Goal: Task Accomplishment & Management: Complete application form

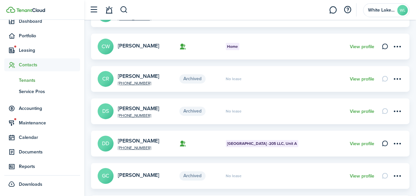
scroll to position [107, 0]
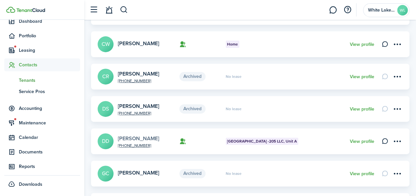
click at [135, 137] on link "[PERSON_NAME]" at bounding box center [138, 139] width 41 height 8
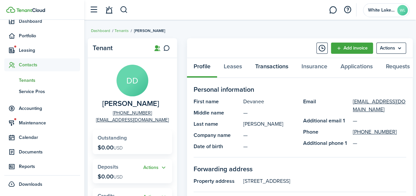
click at [279, 67] on link "Transactions" at bounding box center [271, 68] width 46 height 20
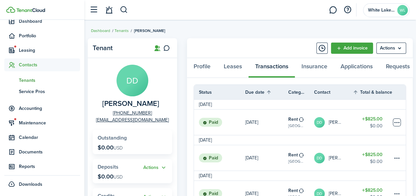
click at [393, 125] on table-menu-btn-icon at bounding box center [396, 123] width 8 height 8
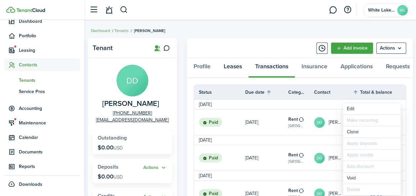
click at [232, 67] on link "Leases" at bounding box center [232, 68] width 31 height 20
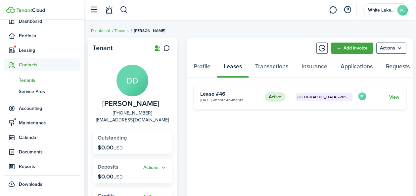
scroll to position [0, 6]
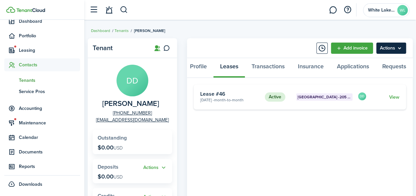
click at [400, 47] on menu-btn "Actions" at bounding box center [391, 48] width 30 height 11
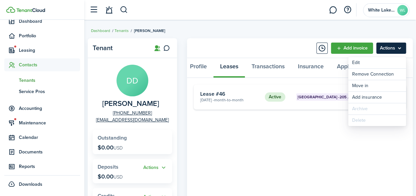
click at [400, 47] on menu-btn "Actions" at bounding box center [391, 48] width 30 height 11
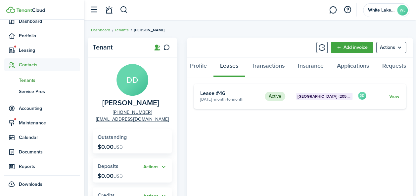
scroll to position [0, 0]
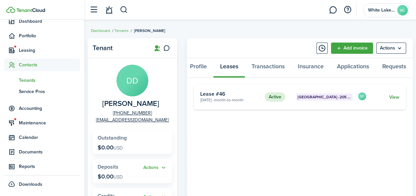
click at [392, 100] on link "View" at bounding box center [394, 97] width 10 height 7
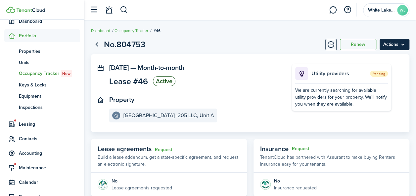
click at [401, 43] on menu-btn "Actions" at bounding box center [394, 44] width 30 height 11
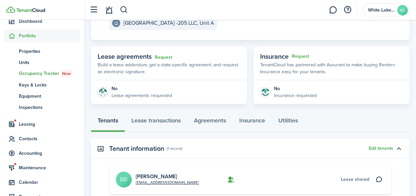
scroll to position [93, 0]
click at [398, 147] on button "button" at bounding box center [398, 148] width 11 height 11
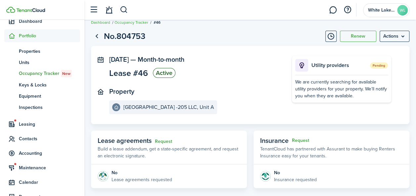
scroll to position [0, 0]
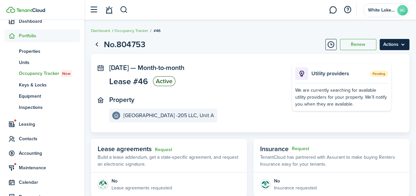
click at [405, 44] on menu-btn "Actions" at bounding box center [394, 44] width 30 height 11
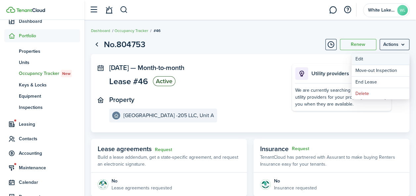
click at [360, 59] on button "Edit" at bounding box center [380, 59] width 58 height 11
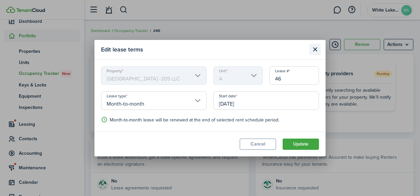
click at [316, 48] on button "Close modal" at bounding box center [315, 49] width 11 height 11
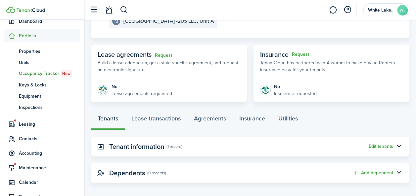
scroll to position [91, 0]
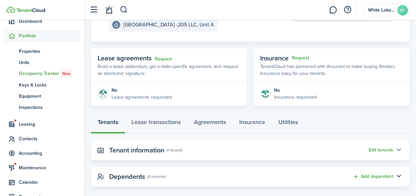
click at [398, 150] on button "button" at bounding box center [398, 150] width 11 height 11
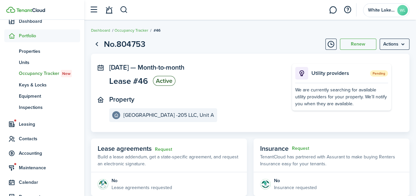
scroll to position [0, 0]
click at [270, 111] on panel-main-section "Property [GEOGRAPHIC_DATA] -205 LLC, Unit A" at bounding box center [190, 109] width 163 height 26
click at [405, 44] on menu-btn "Actions" at bounding box center [394, 44] width 30 height 11
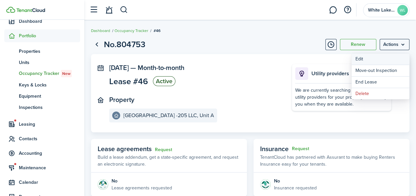
click at [357, 58] on button "Edit" at bounding box center [380, 59] width 58 height 11
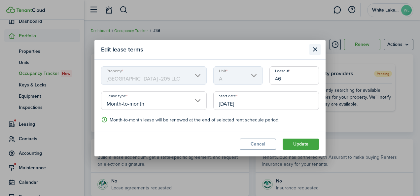
click at [316, 48] on button "Close modal" at bounding box center [315, 49] width 11 height 11
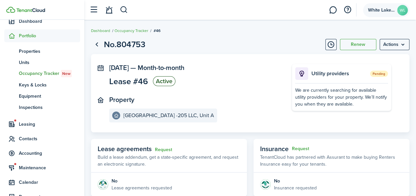
click at [403, 9] on avatar-text "WL" at bounding box center [402, 10] width 11 height 11
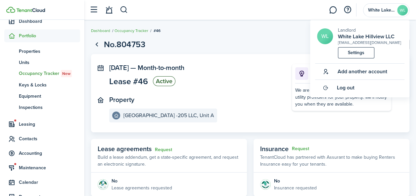
click at [271, 52] on page-view-layout "No.804753 Renew Actions [DATE] — Month-to-month Lease #46 Active Property [GEOG…" at bounding box center [249, 192] width 331 height 314
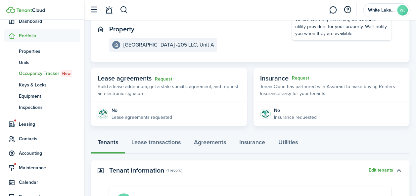
scroll to position [74, 0]
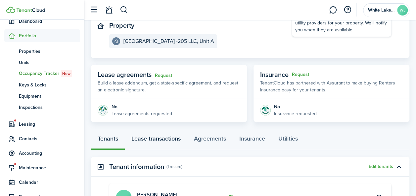
click at [161, 138] on link "Lease transactions" at bounding box center [156, 141] width 62 height 20
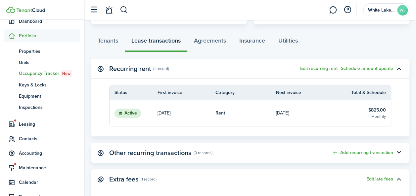
scroll to position [190, 0]
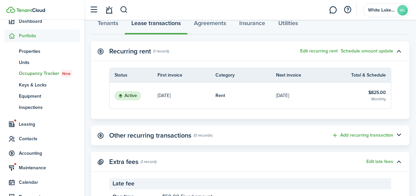
click at [376, 93] on table-info-title "$825.00" at bounding box center [377, 92] width 18 height 7
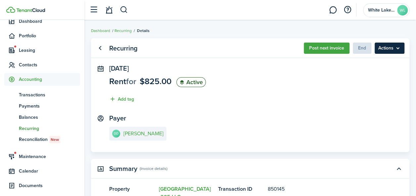
click at [399, 48] on menu-btn "Actions" at bounding box center [389, 48] width 30 height 11
click at [368, 90] on panel-main-section "[DATE] Rent for $825.00 Active Add tag" at bounding box center [250, 86] width 282 height 42
click at [100, 48] on link "Go back" at bounding box center [99, 48] width 11 height 11
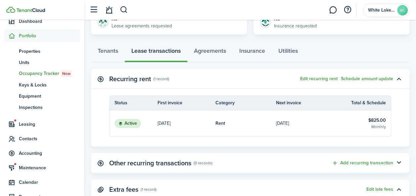
scroll to position [165, 0]
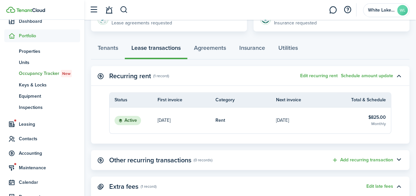
click at [373, 116] on table-info-title "$825.00" at bounding box center [377, 117] width 18 height 7
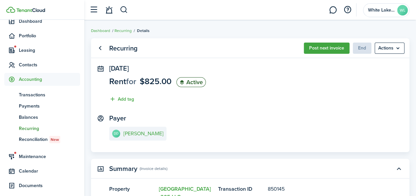
click at [199, 83] on status "Active" at bounding box center [190, 82] width 29 height 10
click at [400, 48] on menu-btn "Actions" at bounding box center [389, 48] width 30 height 11
click at [161, 83] on span "$825.00" at bounding box center [155, 81] width 32 height 12
click at [100, 68] on panel-main-icon at bounding box center [101, 68] width 6 height 6
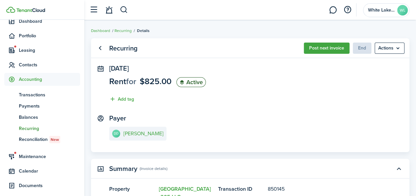
click at [136, 87] on panel-main-content "Rent for $825.00 Active Add tag" at bounding box center [157, 91] width 97 height 29
click at [139, 134] on e-details-info-title "[PERSON_NAME]" at bounding box center [143, 134] width 40 height 6
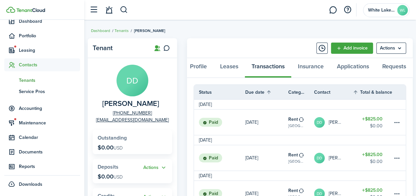
scroll to position [0, 6]
click at [229, 66] on link "Leases" at bounding box center [228, 68] width 31 height 20
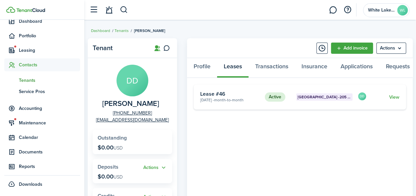
click at [236, 68] on div "Profile Leases Transactions Insurance Applications Requests" at bounding box center [299, 68] width 225 height 20
click at [235, 66] on div "Profile Leases Transactions Insurance Applications Requests" at bounding box center [299, 68] width 225 height 20
drag, startPoint x: 235, startPoint y: 66, endPoint x: 222, endPoint y: 155, distance: 89.2
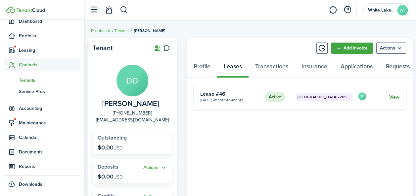
click at [397, 100] on link "View" at bounding box center [394, 97] width 10 height 7
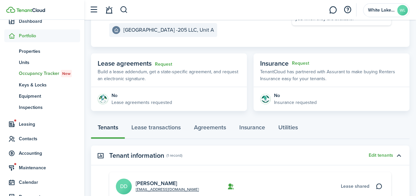
scroll to position [83, 0]
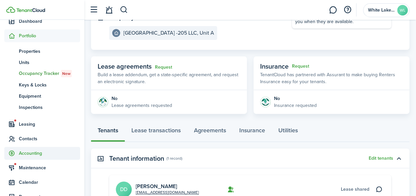
click at [31, 153] on span "Accounting" at bounding box center [49, 153] width 61 height 7
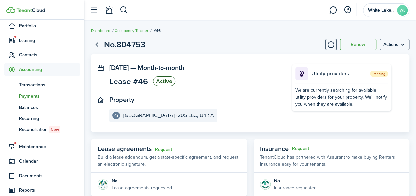
scroll to position [41, 0]
click at [31, 56] on span "Contacts" at bounding box center [49, 54] width 61 height 7
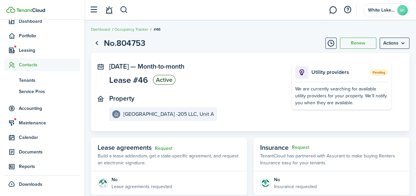
scroll to position [0, 0]
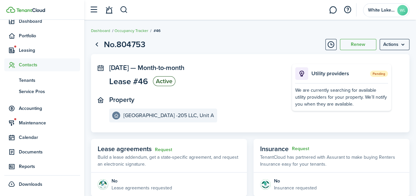
click at [34, 65] on span "Contacts" at bounding box center [49, 64] width 61 height 7
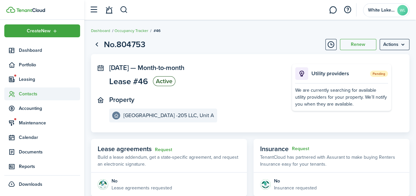
scroll to position [2, 0]
click at [22, 92] on span "Contacts" at bounding box center [49, 94] width 61 height 7
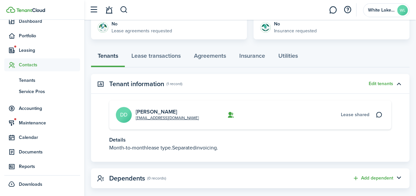
scroll to position [167, 0]
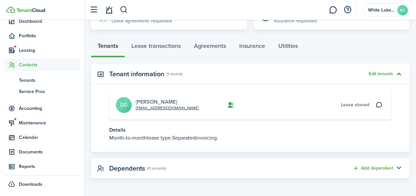
click at [158, 102] on link "[PERSON_NAME]" at bounding box center [156, 102] width 41 height 8
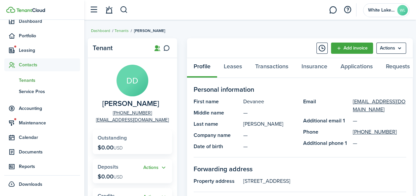
click at [27, 79] on span "Tenants" at bounding box center [49, 80] width 61 height 7
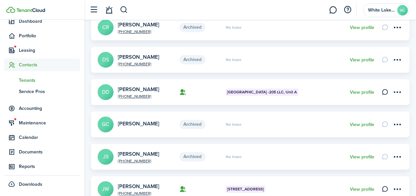
scroll to position [157, 0]
click at [362, 91] on link "View profile" at bounding box center [361, 92] width 24 height 5
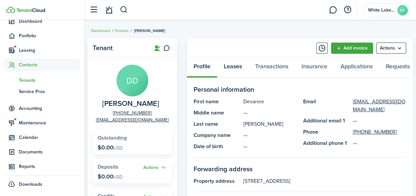
click at [232, 67] on link "Leases" at bounding box center [232, 68] width 31 height 20
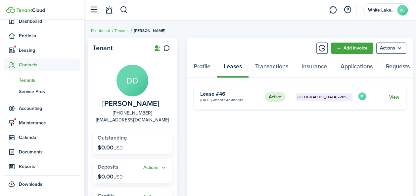
click at [394, 99] on link "View" at bounding box center [394, 97] width 10 height 7
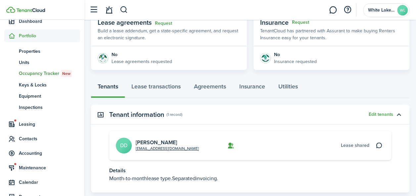
scroll to position [132, 0]
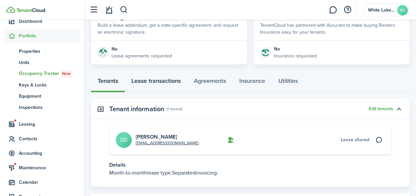
click at [162, 80] on link "Lease transactions" at bounding box center [156, 83] width 62 height 20
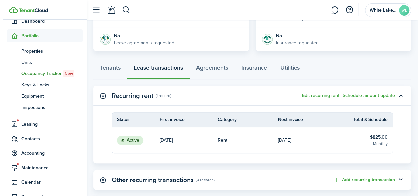
scroll to position [149, 0]
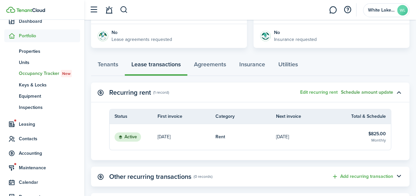
click at [364, 91] on button "Schedule amount update" at bounding box center [366, 92] width 52 height 5
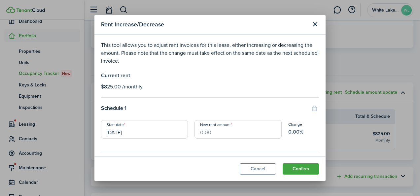
click at [230, 135] on input "New rent amount" at bounding box center [238, 129] width 87 height 19
click at [315, 26] on button "Close modal" at bounding box center [315, 24] width 11 height 11
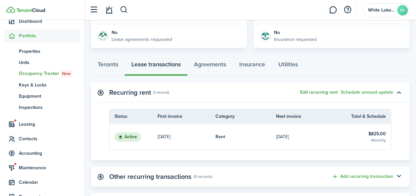
click at [323, 91] on button "Edit recurring rent" at bounding box center [318, 92] width 37 height 5
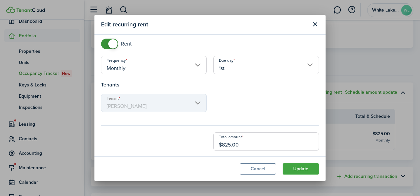
scroll to position [33, 0]
drag, startPoint x: 241, startPoint y: 145, endPoint x: 215, endPoint y: 147, distance: 26.6
click at [215, 147] on input "$825.00" at bounding box center [267, 141] width 106 height 19
type input "$850.00"
click at [302, 169] on button "Update" at bounding box center [301, 169] width 36 height 11
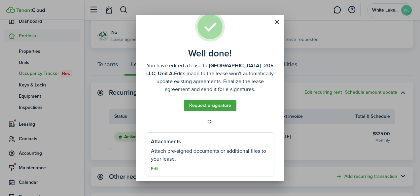
scroll to position [21, 0]
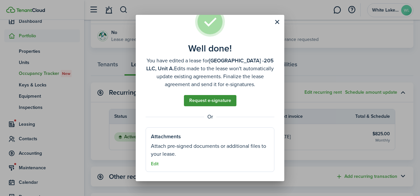
click at [208, 101] on link "Request e-signature" at bounding box center [210, 100] width 53 height 11
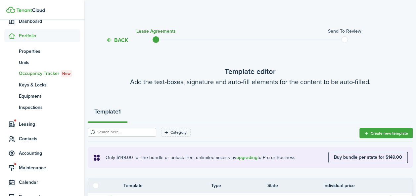
click at [31, 34] on span "Portfolio" at bounding box center [49, 35] width 61 height 7
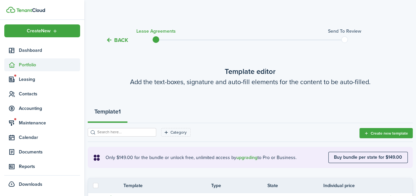
scroll to position [2, 0]
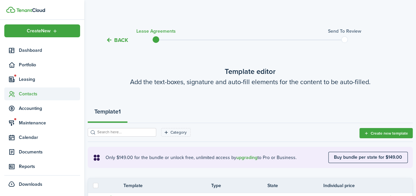
click at [29, 94] on span "Contacts" at bounding box center [49, 94] width 61 height 7
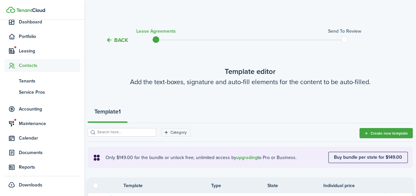
scroll to position [31, 0]
click at [34, 81] on span "Tenants" at bounding box center [49, 80] width 61 height 7
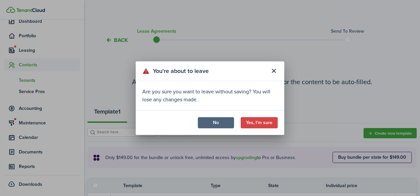
click at [205, 121] on button "No" at bounding box center [216, 122] width 36 height 11
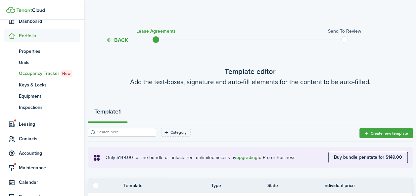
click at [114, 41] on button "Back" at bounding box center [117, 40] width 22 height 7
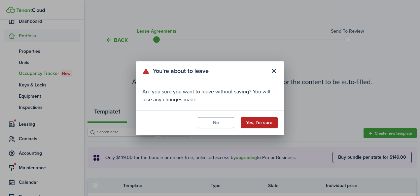
click at [251, 121] on button "Yes, I'm sure" at bounding box center [259, 122] width 37 height 11
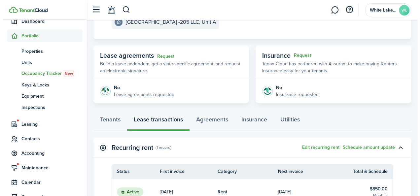
scroll to position [91, 0]
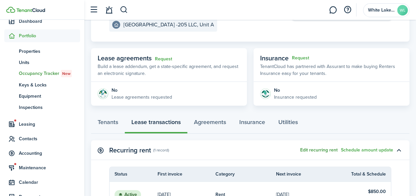
click at [317, 149] on button "Edit recurring rent" at bounding box center [318, 150] width 37 height 5
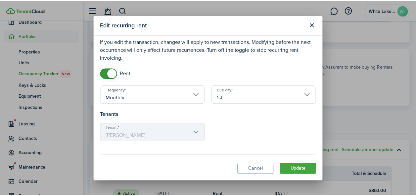
scroll to position [0, 0]
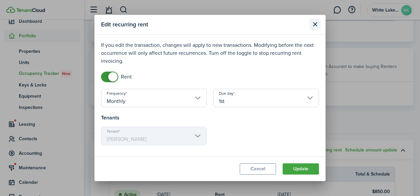
click at [315, 24] on button "Close modal" at bounding box center [315, 24] width 11 height 11
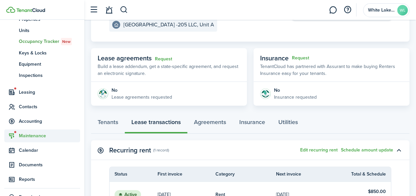
scroll to position [64, 0]
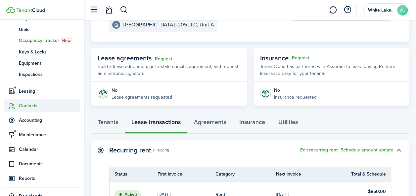
click at [34, 103] on span "Contacts" at bounding box center [49, 105] width 61 height 7
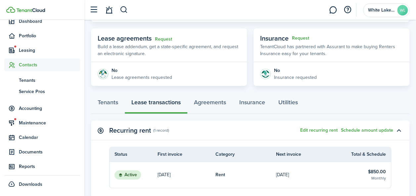
scroll to position [0, 0]
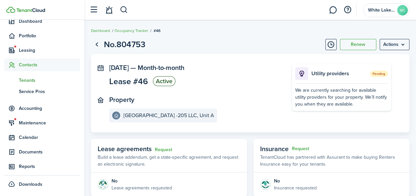
click at [32, 79] on span "Tenants" at bounding box center [49, 80] width 61 height 7
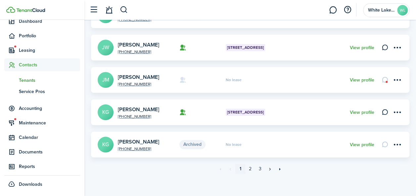
scroll to position [301, 0]
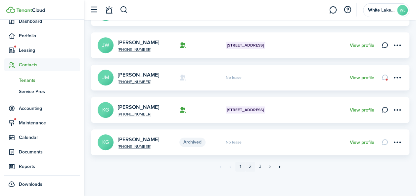
click at [249, 167] on link "2" at bounding box center [250, 167] width 10 height 10
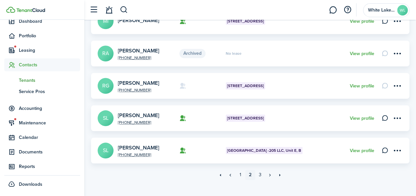
scroll to position [298, 0]
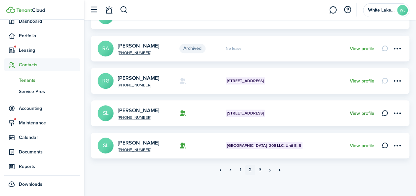
click at [369, 113] on link "View profile" at bounding box center [361, 113] width 24 height 5
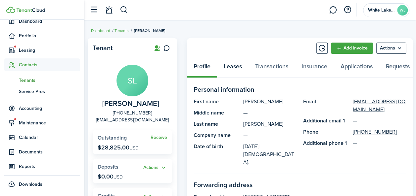
click at [232, 67] on link "Leases" at bounding box center [232, 68] width 31 height 20
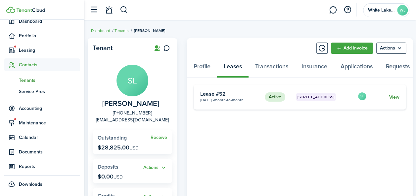
click at [396, 100] on link "View" at bounding box center [394, 97] width 10 height 7
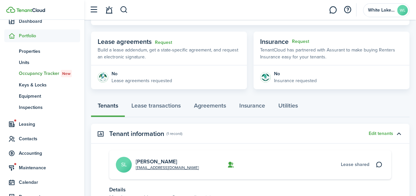
scroll to position [116, 0]
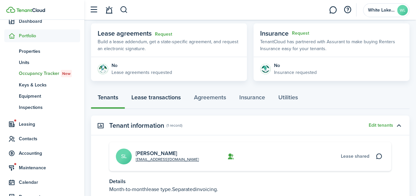
click at [160, 97] on link "Lease transactions" at bounding box center [156, 99] width 62 height 20
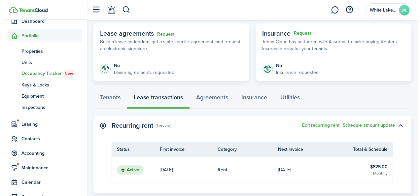
scroll to position [124, 0]
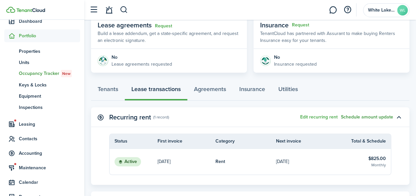
click at [362, 117] on button "Schedule amount update" at bounding box center [366, 117] width 52 height 5
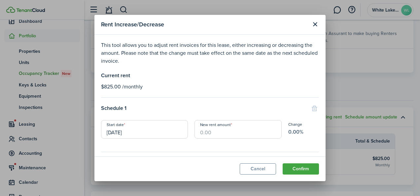
drag, startPoint x: 219, startPoint y: 132, endPoint x: 196, endPoint y: 128, distance: 23.0
click at [196, 128] on input "New rent amount" at bounding box center [238, 129] width 87 height 19
type input "$850.00"
click at [304, 169] on button "Confirm" at bounding box center [301, 169] width 36 height 11
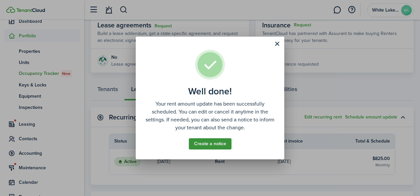
click at [217, 143] on link "Create a notice" at bounding box center [210, 144] width 43 height 11
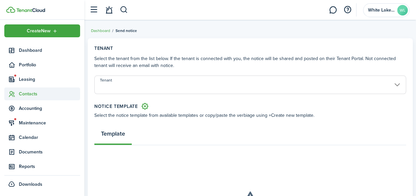
click at [37, 95] on span "Contacts" at bounding box center [49, 94] width 61 height 7
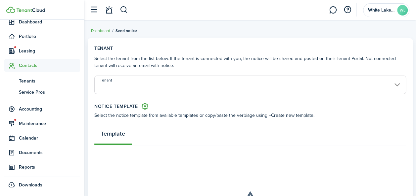
scroll to position [31, 0]
click at [24, 80] on span "Tenants" at bounding box center [49, 80] width 61 height 7
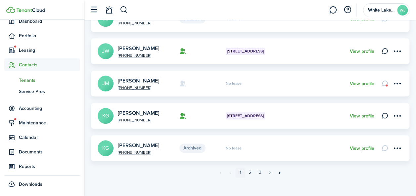
scroll to position [301, 0]
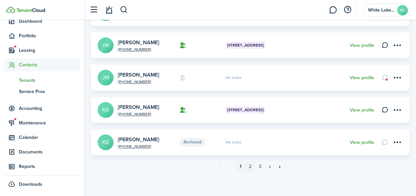
click at [252, 168] on link "2" at bounding box center [250, 167] width 10 height 10
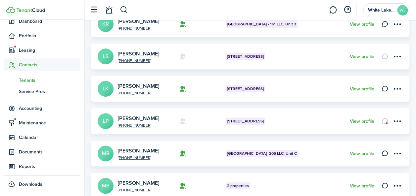
scroll to position [99, 0]
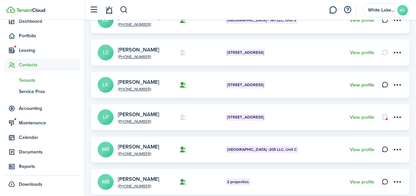
click at [360, 85] on link "View profile" at bounding box center [361, 85] width 24 height 5
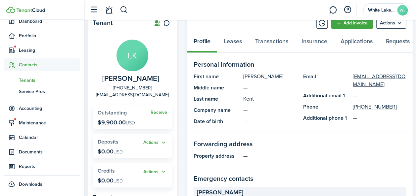
scroll to position [19, 0]
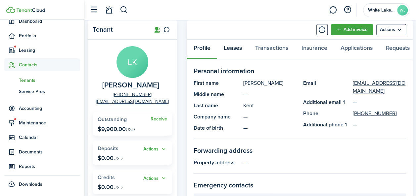
click at [229, 48] on link "Leases" at bounding box center [232, 50] width 31 height 20
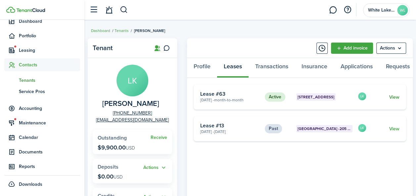
click at [392, 100] on link "View" at bounding box center [394, 97] width 10 height 7
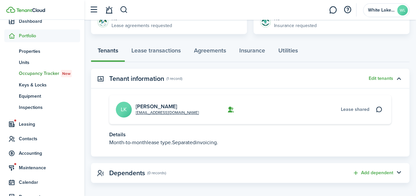
scroll to position [159, 0]
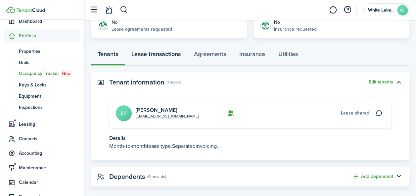
click at [150, 52] on link "Lease transactions" at bounding box center [156, 56] width 62 height 20
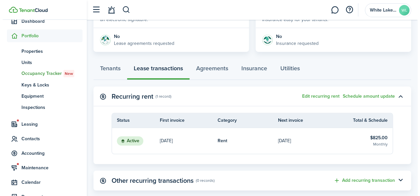
scroll to position [149, 0]
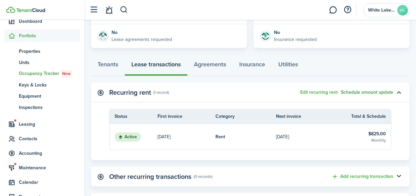
click at [352, 92] on button "Schedule amount update" at bounding box center [366, 92] width 52 height 5
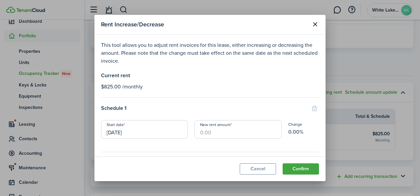
drag, startPoint x: 219, startPoint y: 131, endPoint x: 197, endPoint y: 132, distance: 22.5
click at [197, 132] on input "New rent amount" at bounding box center [238, 129] width 87 height 19
type input "$850.00"
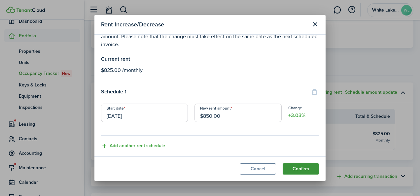
click at [302, 169] on button "Confirm" at bounding box center [301, 169] width 36 height 11
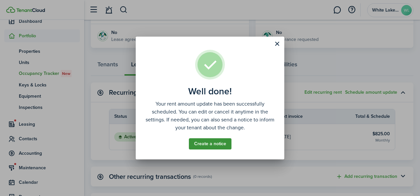
click at [213, 144] on link "Create a notice" at bounding box center [210, 144] width 43 height 11
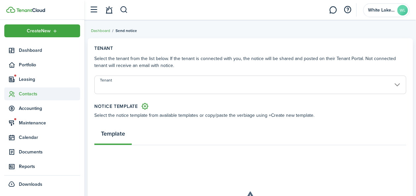
click at [31, 93] on span "Contacts" at bounding box center [49, 94] width 61 height 7
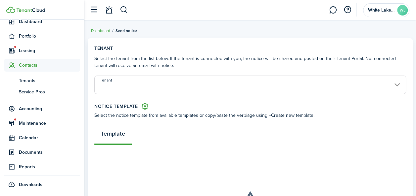
scroll to position [31, 0]
click at [33, 81] on span "Tenants" at bounding box center [49, 80] width 61 height 7
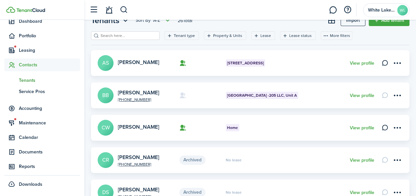
scroll to position [25, 0]
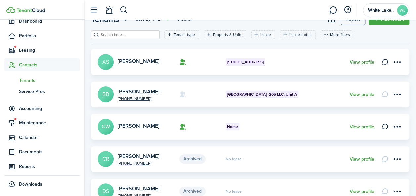
click at [368, 61] on link "View profile" at bounding box center [361, 62] width 24 height 5
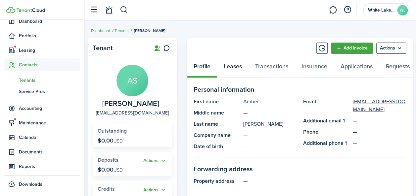
click at [234, 67] on link "Leases" at bounding box center [232, 68] width 31 height 20
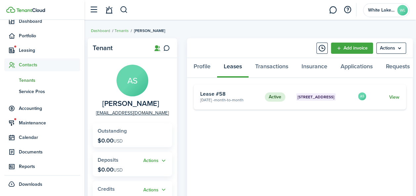
click at [392, 100] on link "View" at bounding box center [394, 97] width 10 height 7
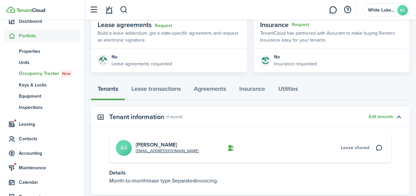
scroll to position [140, 0]
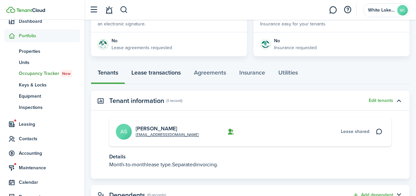
click at [159, 71] on link "Lease transactions" at bounding box center [156, 74] width 62 height 20
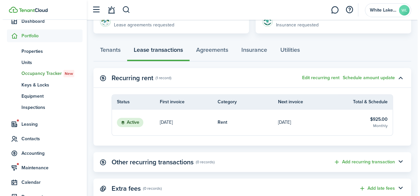
scroll to position [165, 0]
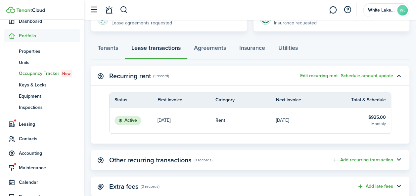
click at [327, 75] on button "Edit recurring rent" at bounding box center [318, 75] width 37 height 5
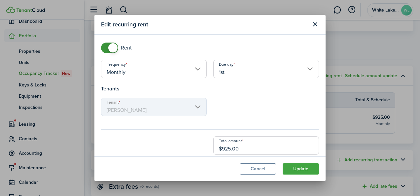
scroll to position [33, 0]
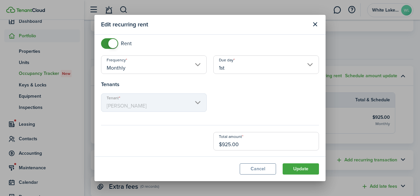
drag, startPoint x: 245, startPoint y: 144, endPoint x: 218, endPoint y: 144, distance: 27.1
click at [218, 144] on input "$925.00" at bounding box center [267, 141] width 106 height 19
click at [221, 143] on input "$925.00" at bounding box center [267, 141] width 106 height 19
drag, startPoint x: 219, startPoint y: 145, endPoint x: 239, endPoint y: 147, distance: 19.4
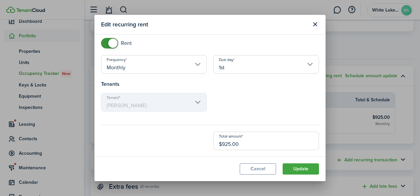
click at [239, 147] on input "$925.00" at bounding box center [267, 141] width 106 height 19
type input "$950.00"
click at [300, 169] on button "Update" at bounding box center [301, 169] width 36 height 11
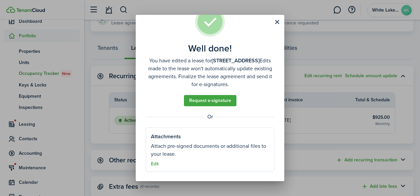
scroll to position [21, 0]
click at [214, 101] on link "Request e-signature" at bounding box center [210, 100] width 53 height 11
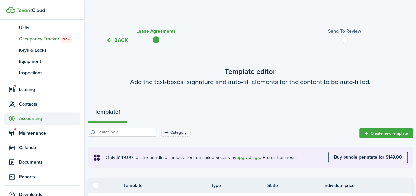
scroll to position [66, 0]
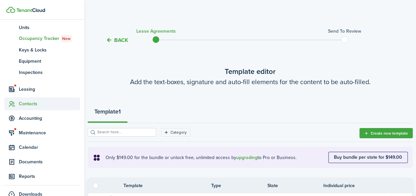
click at [32, 104] on span "Contacts" at bounding box center [49, 103] width 61 height 7
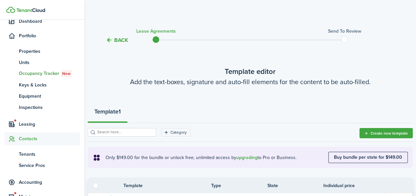
scroll to position [31, 0]
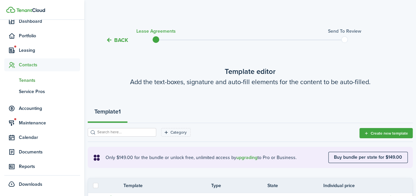
click at [28, 79] on span "Tenants" at bounding box center [49, 80] width 61 height 7
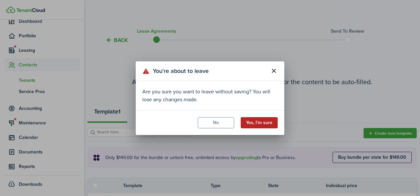
click at [255, 124] on button "Yes, I'm sure" at bounding box center [259, 122] width 37 height 11
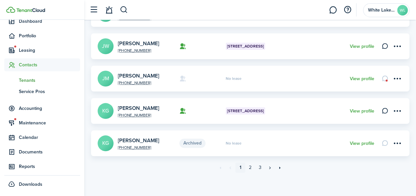
scroll to position [301, 0]
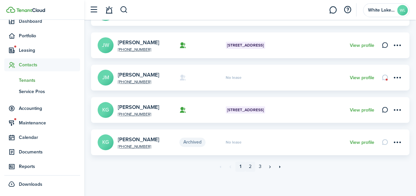
click at [249, 166] on link "2" at bounding box center [250, 167] width 10 height 10
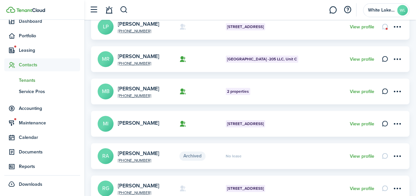
scroll to position [190, 0]
click at [366, 90] on link "View profile" at bounding box center [361, 91] width 24 height 5
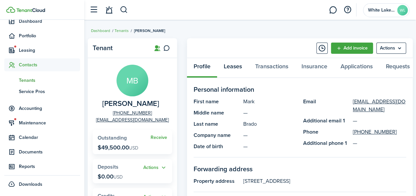
click at [236, 67] on link "Leases" at bounding box center [232, 68] width 31 height 20
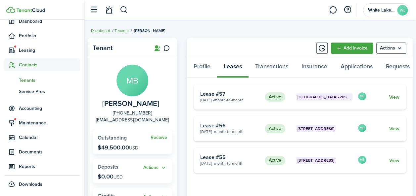
click at [395, 100] on link "View" at bounding box center [394, 97] width 10 height 7
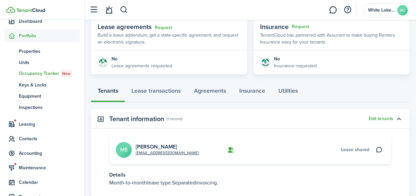
scroll to position [118, 0]
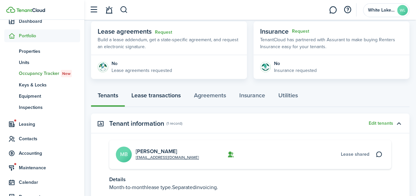
click at [158, 94] on link "Lease transactions" at bounding box center [156, 97] width 62 height 20
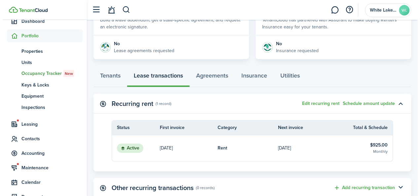
scroll to position [140, 0]
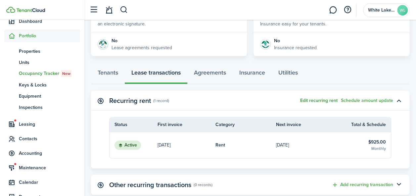
click at [317, 100] on button "Edit recurring rent" at bounding box center [318, 100] width 37 height 5
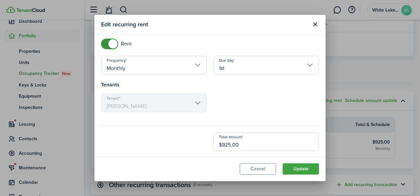
scroll to position [33, 0]
drag, startPoint x: 223, startPoint y: 143, endPoint x: 248, endPoint y: 147, distance: 25.1
click at [248, 147] on input "$925.00" at bounding box center [267, 141] width 106 height 19
type input "$950.00"
click at [300, 168] on button "Update" at bounding box center [301, 169] width 36 height 11
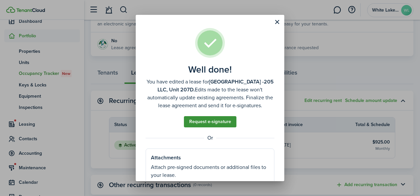
click at [215, 121] on link "Request e-signature" at bounding box center [210, 121] width 53 height 11
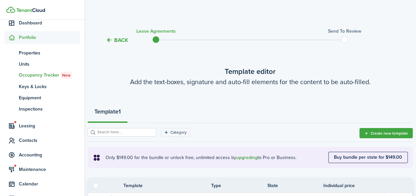
scroll to position [31, 0]
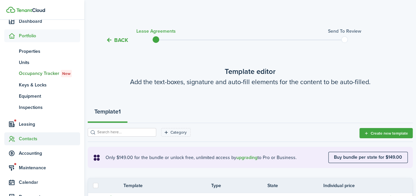
click at [33, 136] on span "Contacts" at bounding box center [49, 139] width 61 height 7
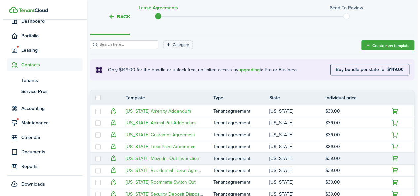
scroll to position [99, 0]
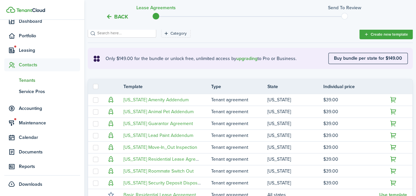
click at [33, 81] on span "Tenants" at bounding box center [49, 80] width 61 height 7
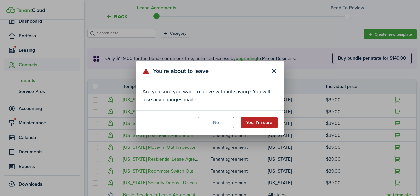
click at [263, 124] on button "Yes, I'm sure" at bounding box center [259, 122] width 37 height 11
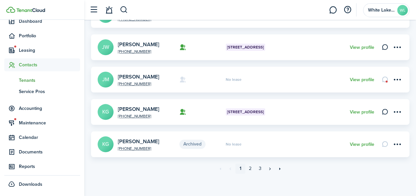
scroll to position [301, 0]
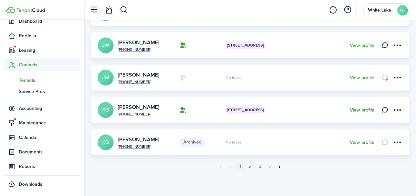
click at [361, 109] on link "View profile" at bounding box center [361, 110] width 24 height 5
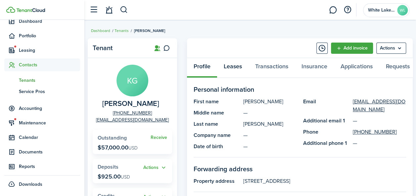
click at [237, 68] on link "Leases" at bounding box center [232, 68] width 31 height 20
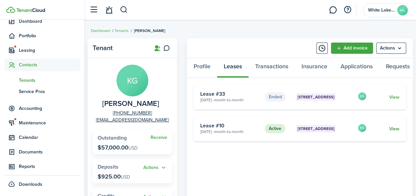
click at [399, 131] on card "Active [STREET_ADDRESS] 4 [DATE] - Month-to-month Lease #10 KG View" at bounding box center [299, 128] width 212 height 25
click at [391, 131] on link "View" at bounding box center [394, 129] width 10 height 7
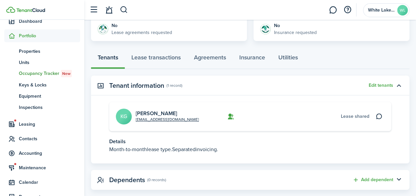
scroll to position [101, 0]
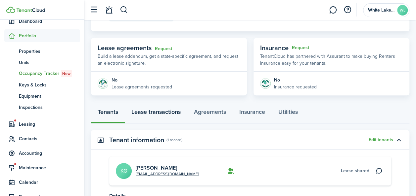
click at [163, 111] on link "Lease transactions" at bounding box center [156, 114] width 62 height 20
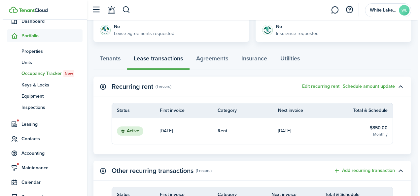
scroll to position [157, 0]
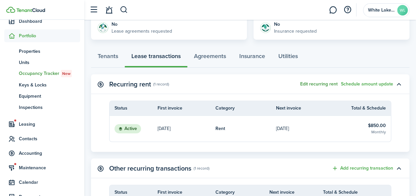
click at [322, 83] on button "Edit recurring rent" at bounding box center [318, 84] width 37 height 5
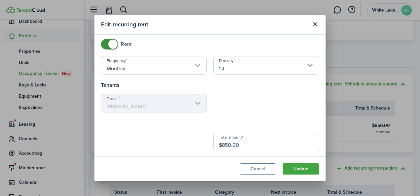
scroll to position [33, 0]
drag, startPoint x: 223, startPoint y: 146, endPoint x: 228, endPoint y: 147, distance: 4.7
click at [228, 147] on input "$850.00" at bounding box center [267, 141] width 106 height 19
type input "$875.00"
click at [306, 170] on button "Update" at bounding box center [301, 169] width 36 height 11
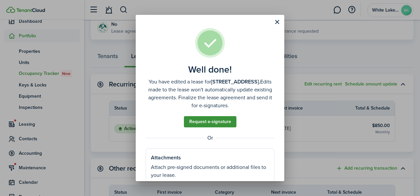
click at [211, 122] on link "Request e-signature" at bounding box center [210, 121] width 53 height 11
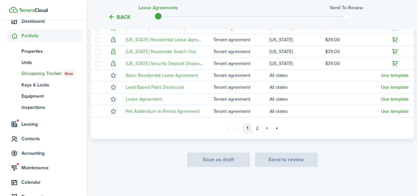
scroll to position [220, 0]
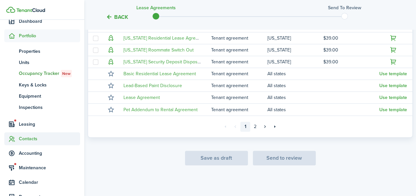
click at [27, 137] on span "Contacts" at bounding box center [49, 139] width 61 height 7
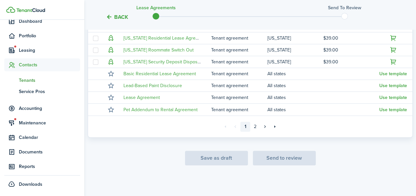
click at [24, 79] on span "Tenants" at bounding box center [49, 80] width 61 height 7
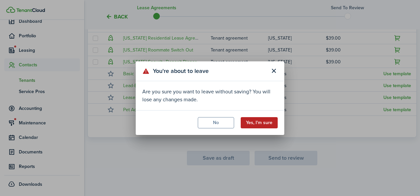
click at [261, 123] on button "Yes, I'm sure" at bounding box center [259, 122] width 37 height 11
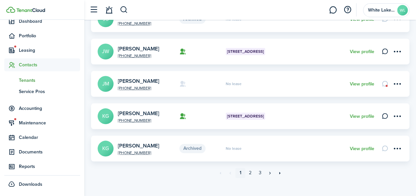
scroll to position [301, 0]
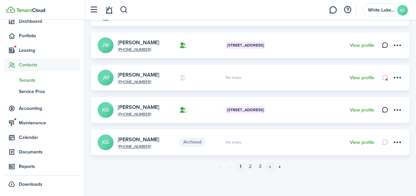
click at [270, 166] on link "»" at bounding box center [270, 167] width 10 height 10
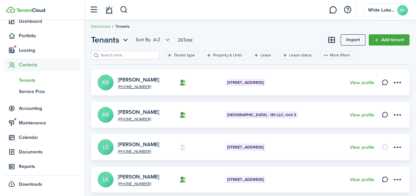
scroll to position [8, 0]
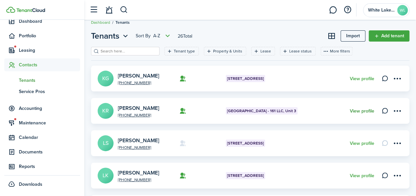
click at [362, 110] on link "View profile" at bounding box center [361, 111] width 24 height 5
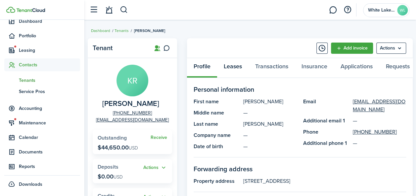
click at [235, 66] on link "Leases" at bounding box center [232, 68] width 31 height 20
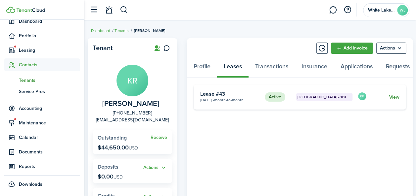
click at [394, 101] on link "View" at bounding box center [394, 97] width 10 height 7
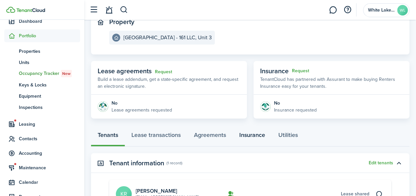
scroll to position [107, 0]
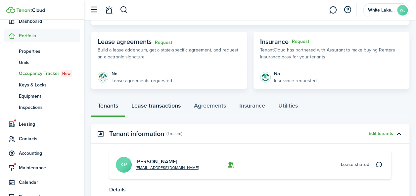
click at [161, 104] on link "Lease transactions" at bounding box center [156, 108] width 62 height 20
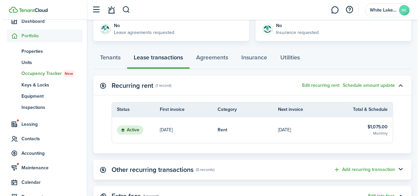
scroll to position [157, 0]
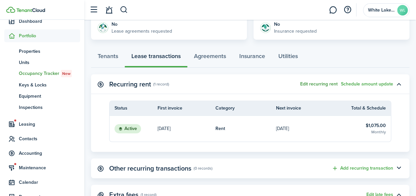
click at [328, 84] on button "Edit recurring rent" at bounding box center [318, 84] width 37 height 5
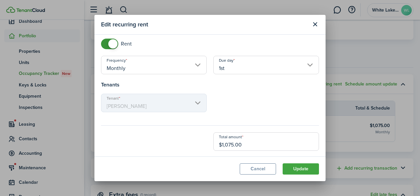
scroll to position [33, 0]
drag, startPoint x: 245, startPoint y: 144, endPoint x: 223, endPoint y: 145, distance: 22.2
click at [223, 145] on input "$1,075.00" at bounding box center [267, 141] width 106 height 19
type input "$1,100.00"
click at [302, 169] on button "Update" at bounding box center [301, 169] width 36 height 11
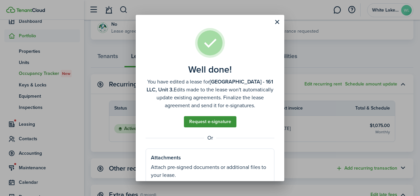
click at [213, 124] on link "Request e-signature" at bounding box center [210, 121] width 53 height 11
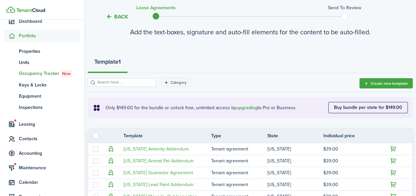
scroll to position [58, 0]
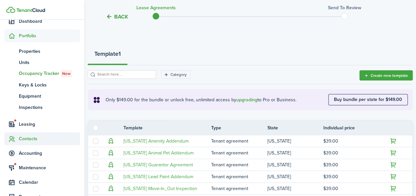
click at [32, 140] on span "Contacts" at bounding box center [49, 139] width 61 height 7
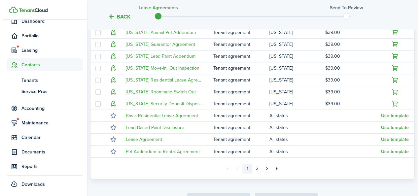
scroll to position [182, 0]
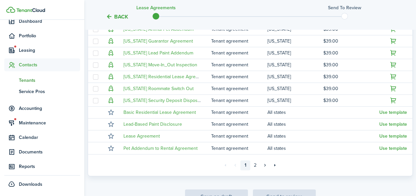
click at [28, 79] on span "Tenants" at bounding box center [49, 80] width 61 height 7
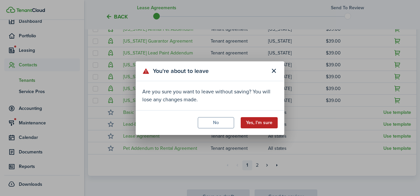
click at [259, 124] on button "Yes, I'm sure" at bounding box center [259, 122] width 37 height 11
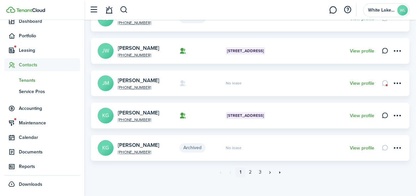
scroll to position [301, 0]
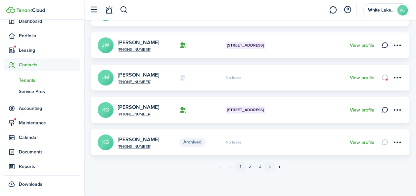
click at [271, 166] on link "»" at bounding box center [270, 167] width 10 height 10
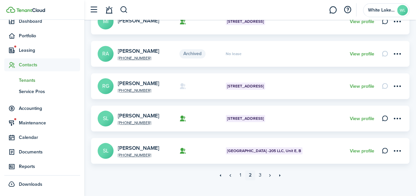
scroll to position [301, 0]
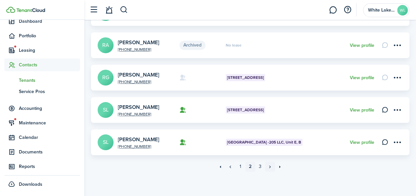
click at [269, 165] on link "»" at bounding box center [270, 167] width 10 height 10
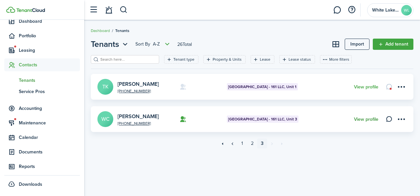
click at [370, 119] on link "View profile" at bounding box center [366, 119] width 24 height 5
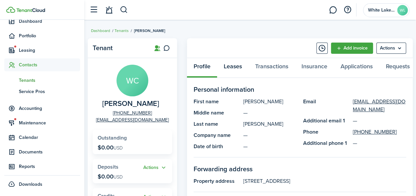
click at [232, 66] on link "Leases" at bounding box center [232, 68] width 31 height 20
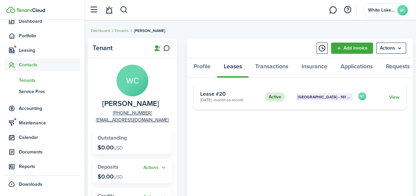
click at [391, 99] on link "View" at bounding box center [394, 97] width 10 height 7
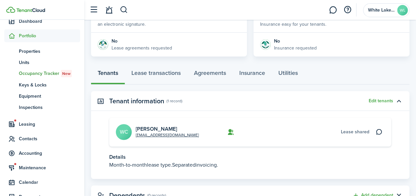
scroll to position [140, 0]
click at [163, 74] on link "Lease transactions" at bounding box center [156, 74] width 62 height 20
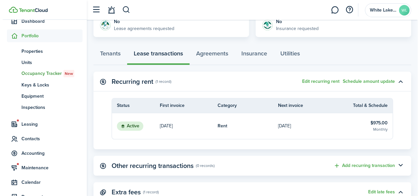
scroll to position [165, 0]
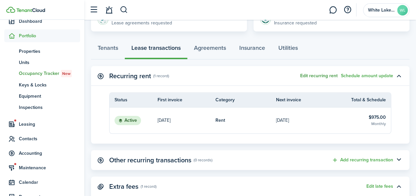
click at [323, 76] on button "Edit recurring rent" at bounding box center [318, 75] width 37 height 5
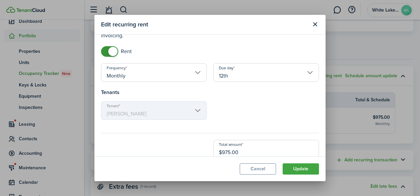
scroll to position [33, 0]
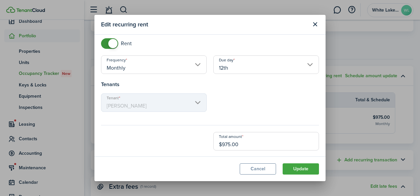
drag, startPoint x: 219, startPoint y: 144, endPoint x: 228, endPoint y: 145, distance: 9.0
click at [228, 145] on input "$975.00" at bounding box center [267, 141] width 106 height 19
type input "$1,000.00"
click at [302, 170] on button "Update" at bounding box center [301, 169] width 36 height 11
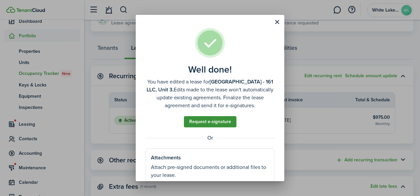
click at [214, 123] on link "Request e-signature" at bounding box center [210, 121] width 53 height 11
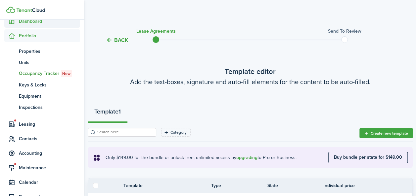
click at [37, 21] on span "Dashboard" at bounding box center [49, 21] width 61 height 7
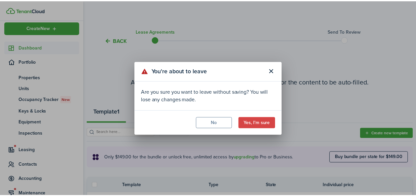
scroll to position [2, 0]
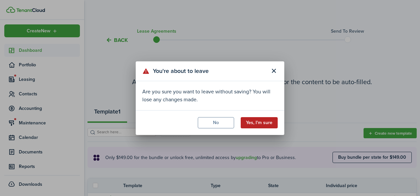
click at [257, 124] on button "Yes, I'm sure" at bounding box center [259, 122] width 37 height 11
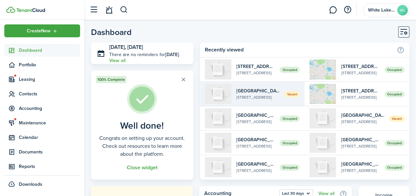
click at [292, 94] on span "Vacant" at bounding box center [291, 94] width 15 height 6
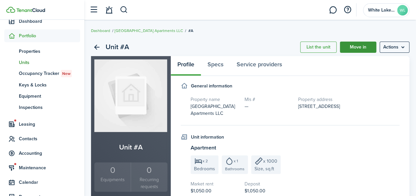
click at [360, 47] on link "Move in" at bounding box center [357, 47] width 36 height 11
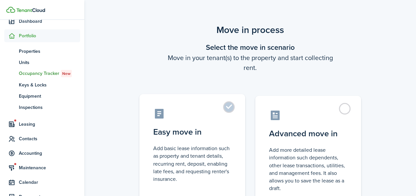
click at [179, 135] on control-radio-card-title "Easy move in" at bounding box center [192, 132] width 78 height 12
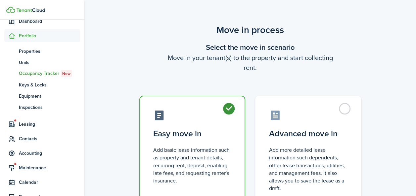
radio input "true"
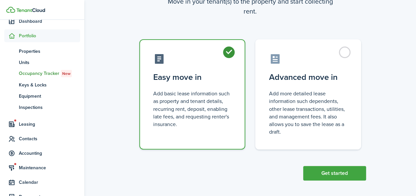
scroll to position [59, 0]
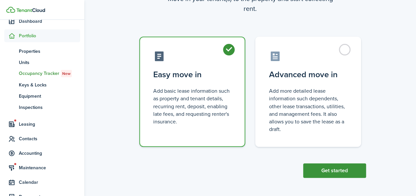
click at [338, 171] on button "Get started" at bounding box center [334, 171] width 63 height 15
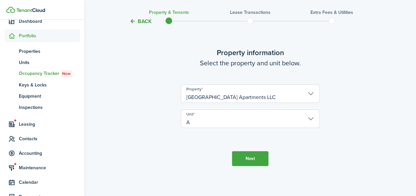
scroll to position [20, 0]
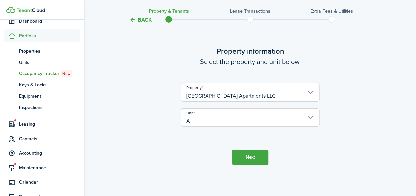
click at [250, 159] on button "Next" at bounding box center [250, 157] width 36 height 15
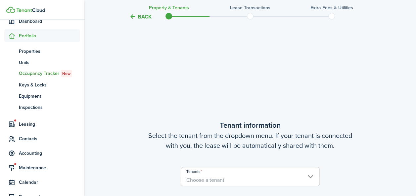
scroll to position [172, 0]
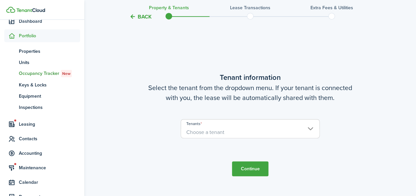
click at [310, 128] on span "Choose a tenant" at bounding box center [250, 132] width 138 height 11
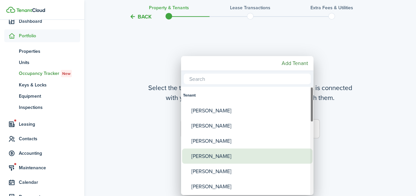
click at [227, 157] on div "[PERSON_NAME]" at bounding box center [249, 156] width 117 height 15
type input "[PERSON_NAME]"
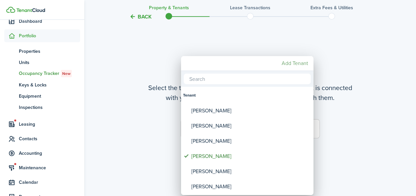
click at [299, 63] on mbsc-button "Add Tenant" at bounding box center [295, 64] width 32 height 12
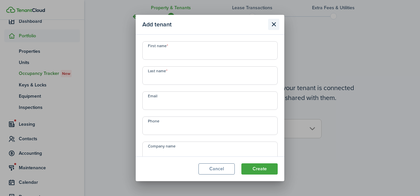
click at [272, 25] on button "Close modal" at bounding box center [273, 24] width 11 height 11
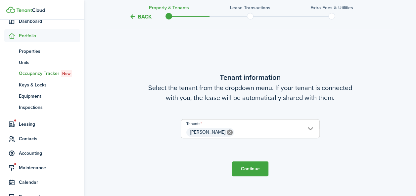
click at [251, 166] on button "Continue" at bounding box center [250, 169] width 36 height 15
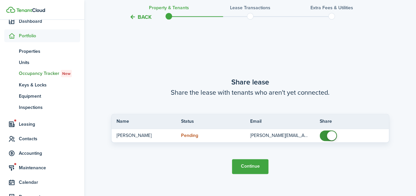
scroll to position [369, 0]
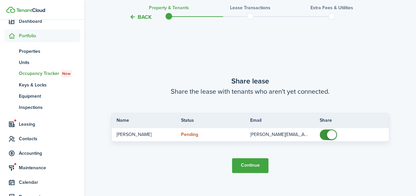
click at [252, 165] on button "Continue" at bounding box center [250, 165] width 36 height 15
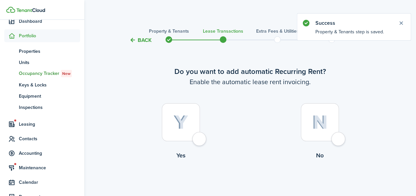
click at [198, 139] on div at bounding box center [181, 122] width 38 height 38
radio input "true"
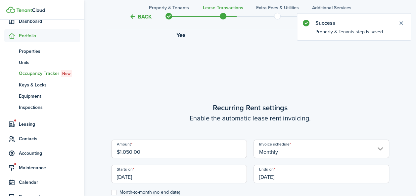
scroll to position [182, 0]
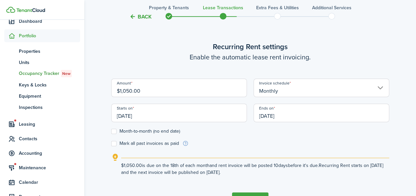
click at [115, 144] on label "Mark all past invoices as paid" at bounding box center [145, 143] width 68 height 5
click at [111, 144] on input "Mark all past invoices as paid" at bounding box center [111, 143] width 0 height 0
checkbox input "true"
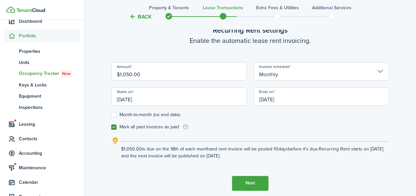
scroll to position [190, 0]
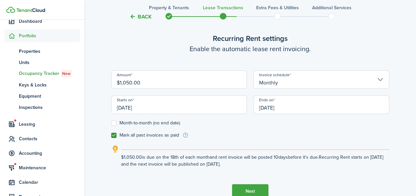
drag, startPoint x: 116, startPoint y: 108, endPoint x: 154, endPoint y: 113, distance: 38.3
click at [154, 113] on input "[DATE]" at bounding box center [179, 105] width 136 height 19
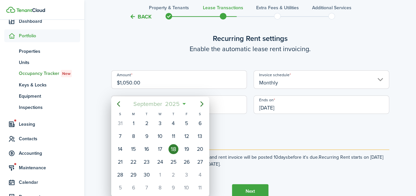
click at [152, 109] on span "September" at bounding box center [148, 104] width 32 height 12
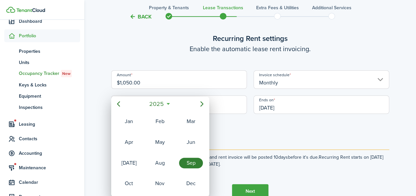
click at [180, 81] on div at bounding box center [207, 98] width 521 height 302
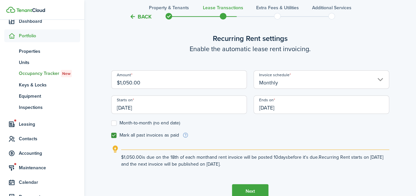
click at [152, 106] on input "[DATE]" at bounding box center [179, 105] width 136 height 19
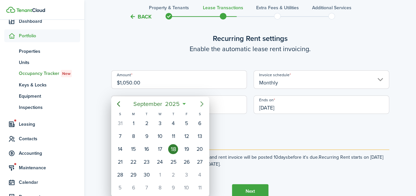
click at [202, 104] on icon "Next page" at bounding box center [201, 103] width 3 height 5
click at [159, 124] on div "1" at bounding box center [160, 124] width 10 height 10
type input "[DATE]"
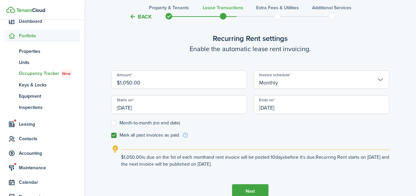
click at [266, 109] on input "[DATE]" at bounding box center [321, 105] width 136 height 19
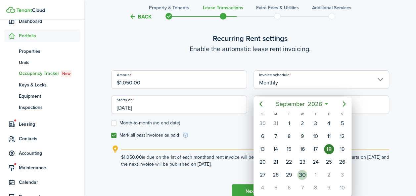
click at [304, 175] on div "30" at bounding box center [302, 175] width 10 height 10
type input "[DATE]"
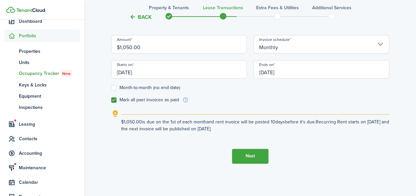
scroll to position [226, 0]
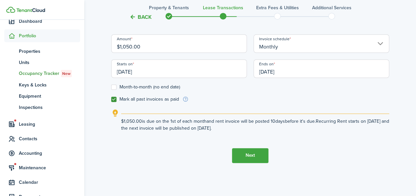
click at [113, 86] on label "Month-to-month (no end date)" at bounding box center [145, 87] width 69 height 5
click at [111, 87] on input "Month-to-month (no end date)" at bounding box center [111, 87] width 0 height 0
checkbox input "true"
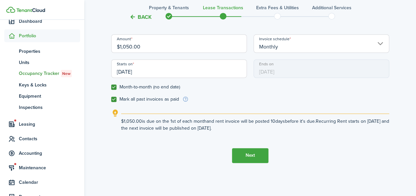
click at [252, 156] on button "Next" at bounding box center [250, 155] width 36 height 15
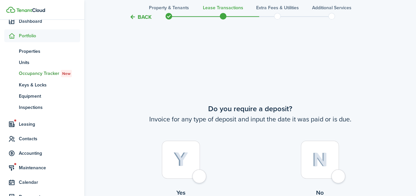
scroll to position [378, 0]
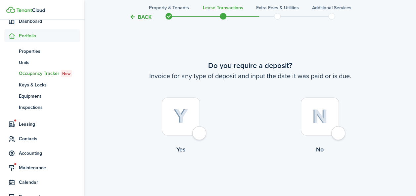
click at [336, 135] on div at bounding box center [319, 117] width 38 height 38
radio input "true"
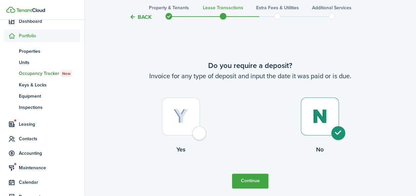
click at [253, 179] on button "Continue" at bounding box center [250, 181] width 36 height 15
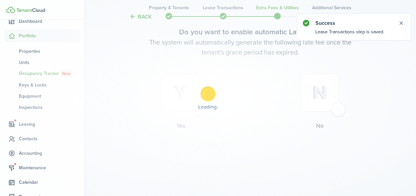
scroll to position [0, 0]
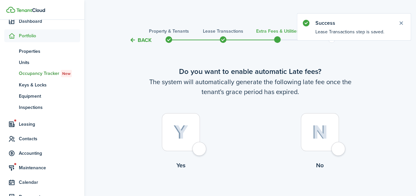
click at [194, 147] on div at bounding box center [181, 132] width 38 height 38
radio input "true"
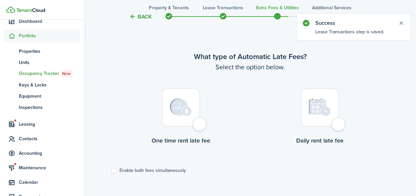
scroll to position [192, 0]
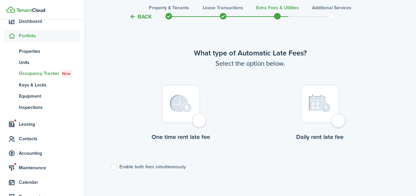
click at [200, 123] on div at bounding box center [181, 104] width 38 height 38
radio input "true"
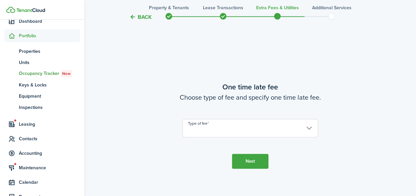
scroll to position [388, 0]
click at [307, 128] on input "Type of fee" at bounding box center [250, 127] width 136 height 19
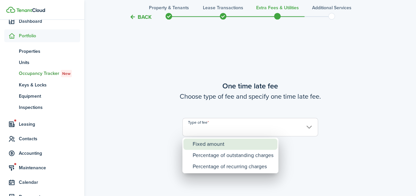
click at [230, 142] on div "Fixed amount" at bounding box center [232, 144] width 81 height 11
type input "Fixed amount"
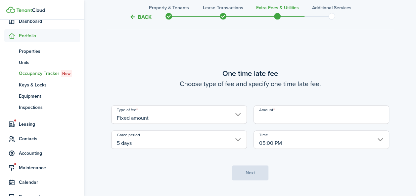
click at [297, 117] on input "Amount" at bounding box center [321, 114] width 136 height 19
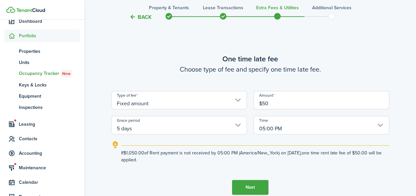
type input "$50.00"
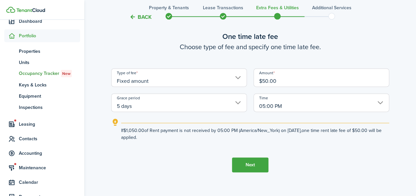
scroll to position [421, 0]
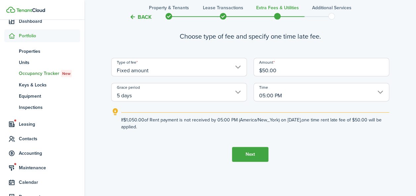
click at [257, 157] on button "Next" at bounding box center [250, 154] width 36 height 15
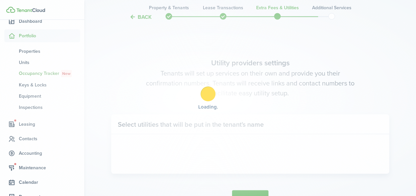
scroll to position [584, 0]
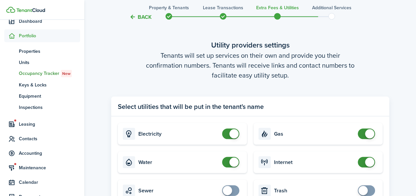
checkbox input "false"
click at [364, 136] on span at bounding box center [366, 134] width 7 height 11
checkbox input "false"
click at [227, 162] on span at bounding box center [230, 162] width 7 height 11
checkbox input "false"
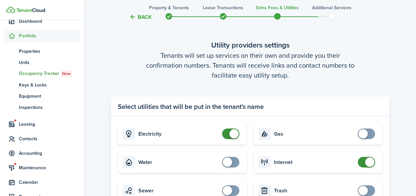
click at [364, 162] on span at bounding box center [366, 162] width 7 height 11
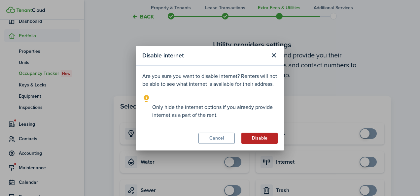
click at [260, 137] on button "Disable" at bounding box center [260, 138] width 36 height 11
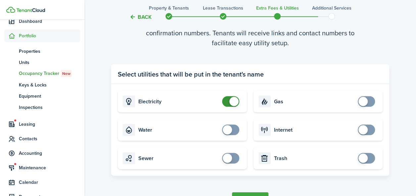
scroll to position [659, 0]
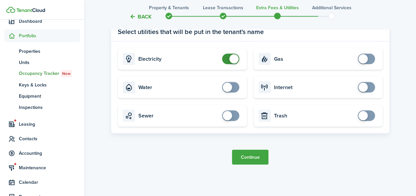
click at [251, 155] on button "Continue" at bounding box center [250, 157] width 36 height 15
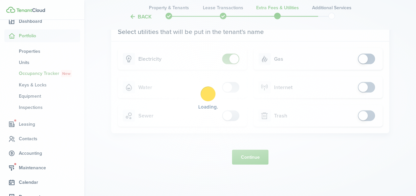
scroll to position [0, 0]
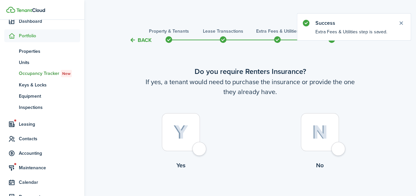
click at [334, 148] on div at bounding box center [319, 132] width 38 height 38
radio input "true"
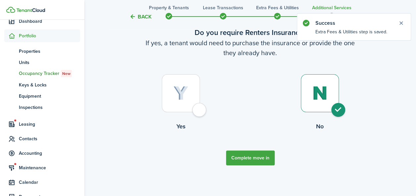
scroll to position [40, 0]
click at [255, 158] on button "Complete move in" at bounding box center [250, 157] width 49 height 15
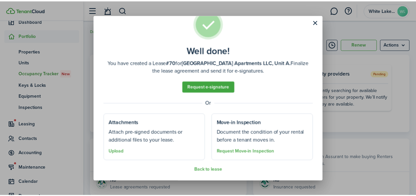
scroll to position [20, 0]
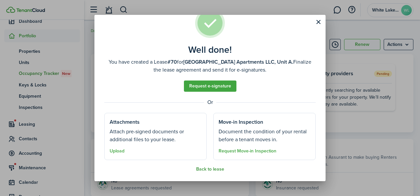
click at [213, 169] on button "Back to lease" at bounding box center [210, 169] width 28 height 5
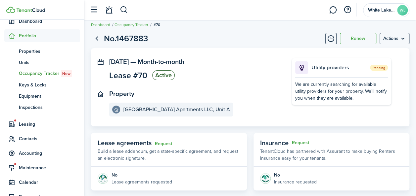
scroll to position [0, 0]
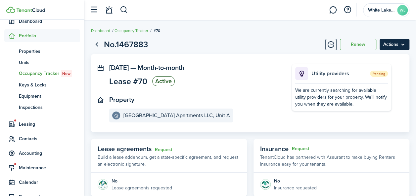
click at [403, 46] on menu-btn "Actions" at bounding box center [394, 44] width 30 height 11
click at [392, 25] on breadcrumb "Dashboard Occupancy Tracker #70" at bounding box center [250, 27] width 318 height 15
click at [31, 20] on span "Dashboard" at bounding box center [49, 21] width 61 height 7
